Goal: Information Seeking & Learning: Learn about a topic

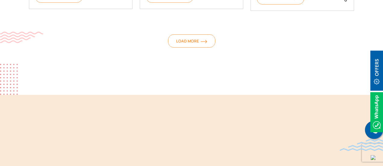
scroll to position [611, 0]
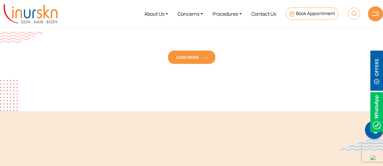
click at [190, 59] on span "Load More" at bounding box center [191, 57] width 31 height 5
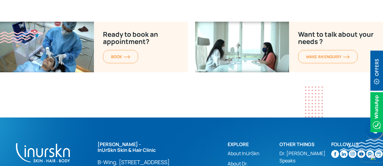
scroll to position [1365, 0]
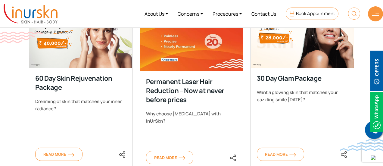
scroll to position [281, 0]
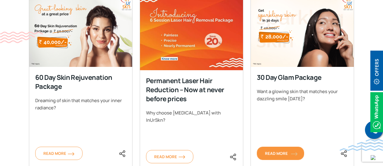
click at [292, 152] on img at bounding box center [294, 154] width 7 height 4
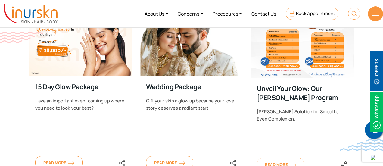
scroll to position [490, 0]
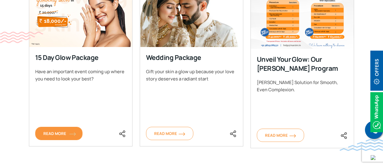
click at [63, 135] on span "Read More" at bounding box center [58, 133] width 31 height 5
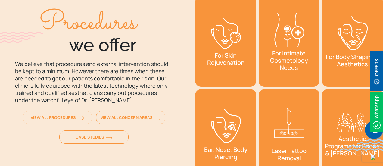
scroll to position [721, 0]
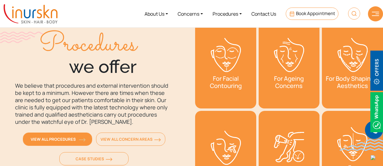
click at [74, 138] on span "View All Procedures" at bounding box center [57, 138] width 53 height 5
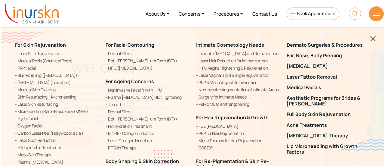
scroll to position [723, 0]
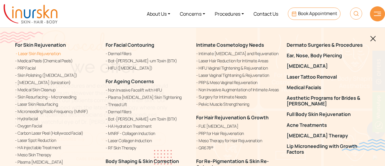
click at [32, 54] on link "Laser Skin Rejuvenation" at bounding box center [56, 53] width 83 height 6
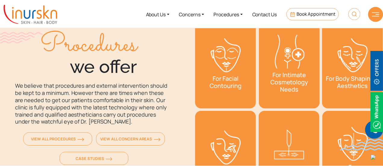
scroll to position [721, 0]
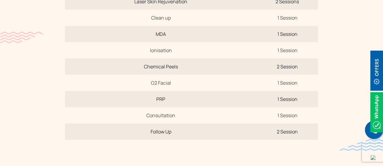
scroll to position [322, 0]
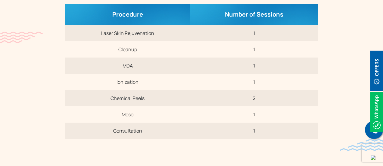
scroll to position [271, 0]
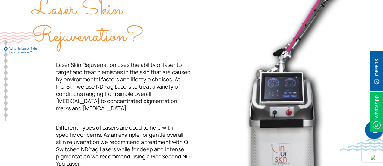
scroll to position [257, 0]
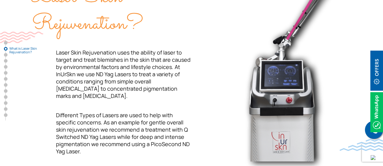
click at [113, 88] on span "Laser Skin Rejuvenation uses the ability of laser to target and treat blemishes…" at bounding box center [123, 74] width 135 height 51
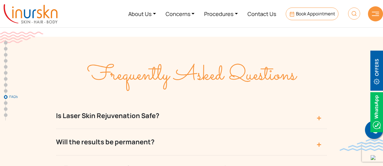
scroll to position [2447, 0]
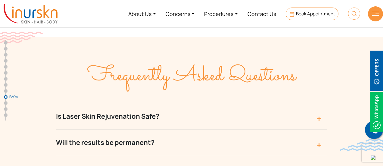
click at [175, 103] on button "Is Laser Skin Rejuvenation Safe?" at bounding box center [191, 116] width 271 height 26
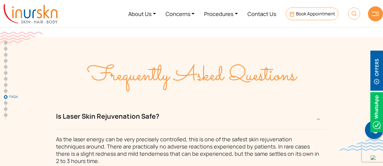
click at [175, 103] on button "Is Laser Skin Rejuvenation Safe?" at bounding box center [191, 116] width 271 height 26
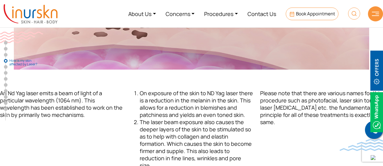
scroll to position [832, 0]
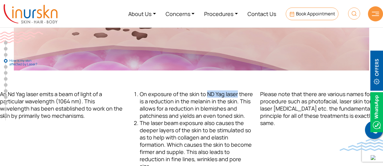
drag, startPoint x: 206, startPoint y: 94, endPoint x: 236, endPoint y: 96, distance: 30.2
click at [236, 96] on li "On exposure of the skin to ND Yag laser there is a reduction in the melanin in …" at bounding box center [196, 104] width 113 height 29
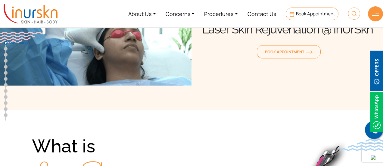
scroll to position [0, 0]
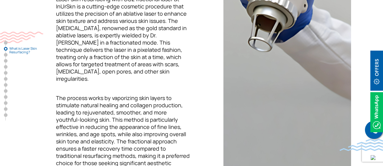
scroll to position [317, 0]
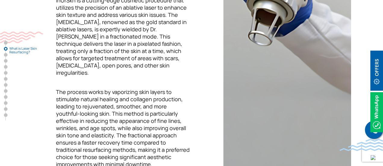
click at [141, 118] on span "The process works by vaporizing skin layers to stimulate natural healing and co…" at bounding box center [123, 127] width 134 height 79
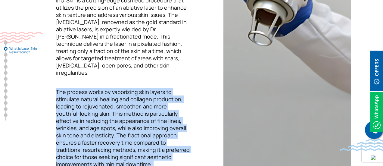
click at [141, 118] on span "The process works by vaporizing skin layers to stimulate natural healing and co…" at bounding box center [123, 127] width 134 height 79
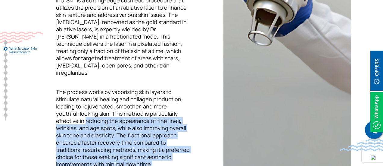
drag, startPoint x: 56, startPoint y: 114, endPoint x: 112, endPoint y: 154, distance: 68.9
click at [112, 154] on p "The process works by vaporizing skin layers to stimulate natural healing and co…" at bounding box center [112, 127] width 160 height 79
